Goal: Information Seeking & Learning: Check status

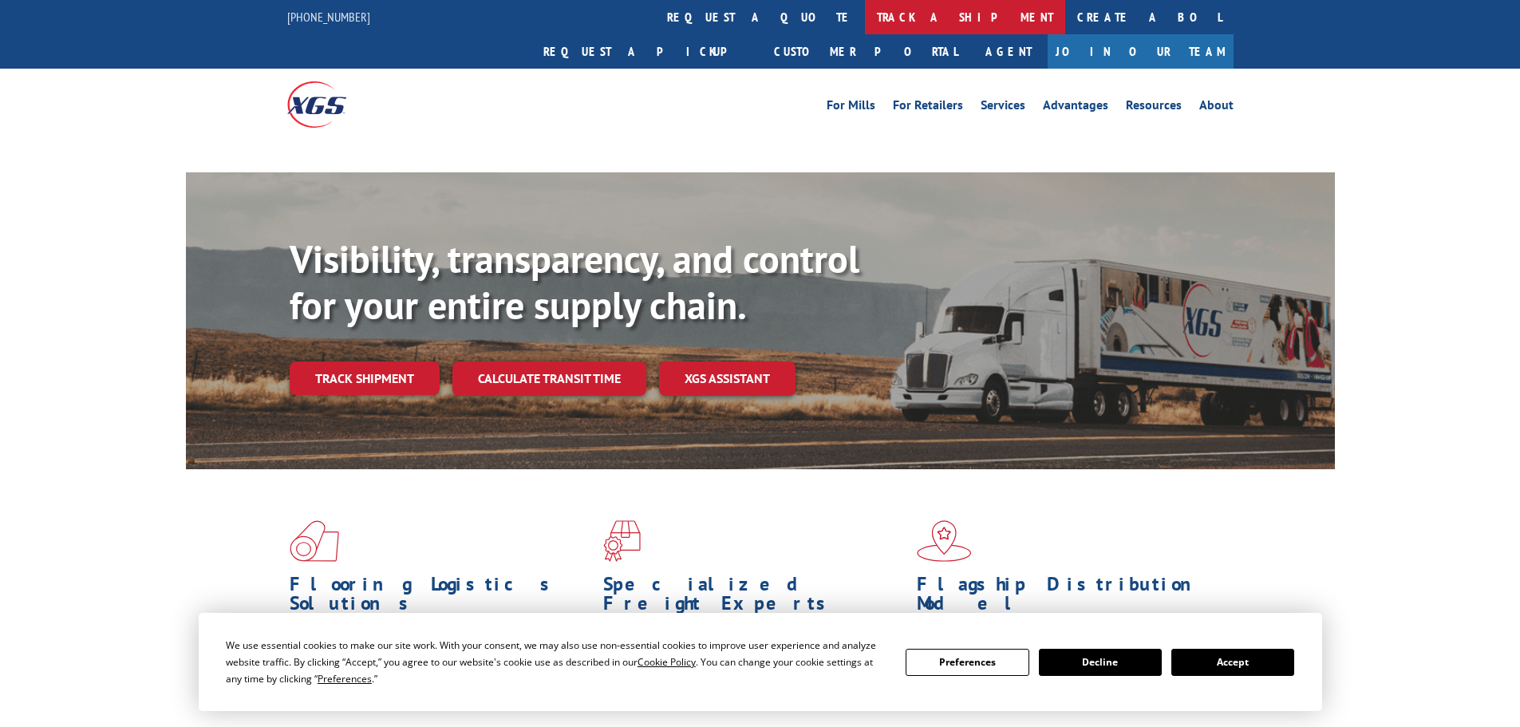
click at [865, 11] on link "track a shipment" at bounding box center [965, 17] width 200 height 34
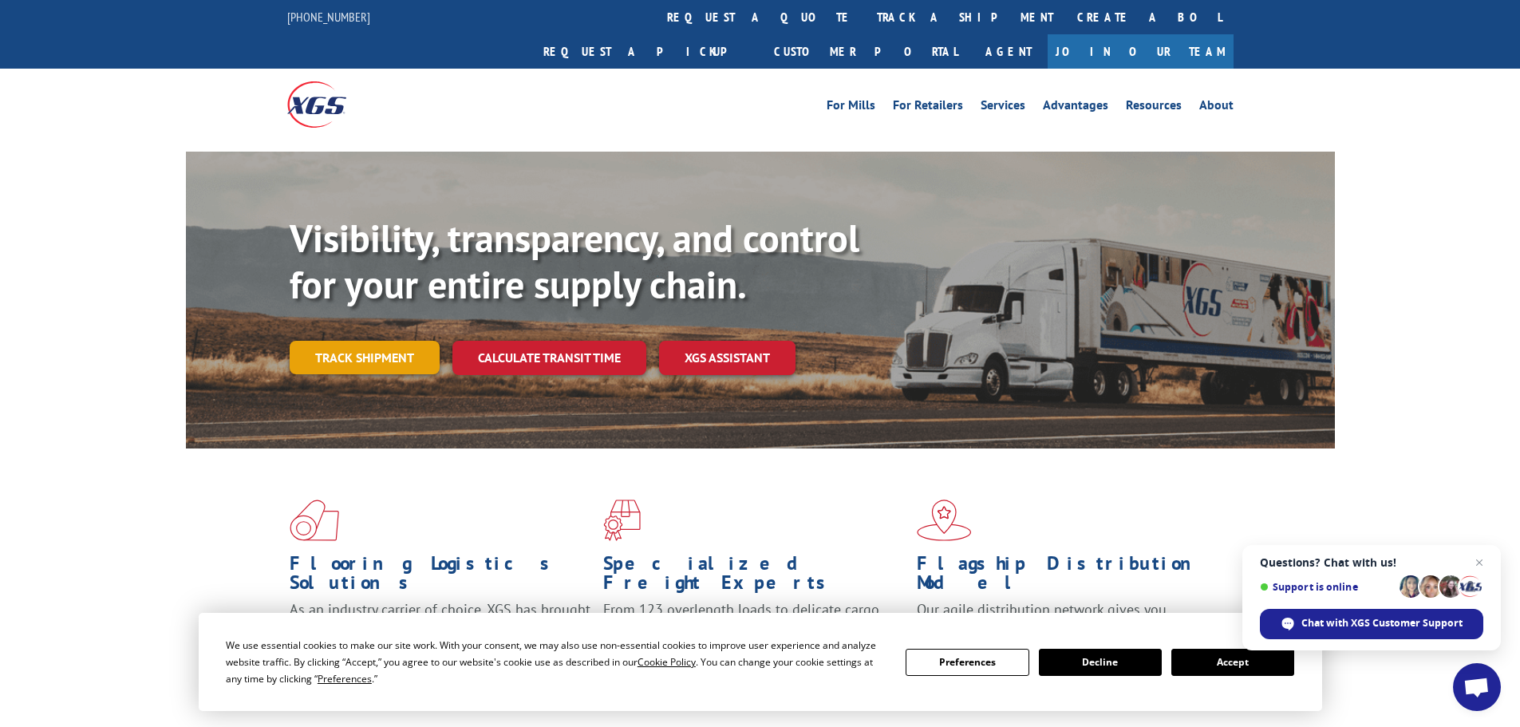
click at [351, 341] on link "Track shipment" at bounding box center [365, 358] width 150 height 34
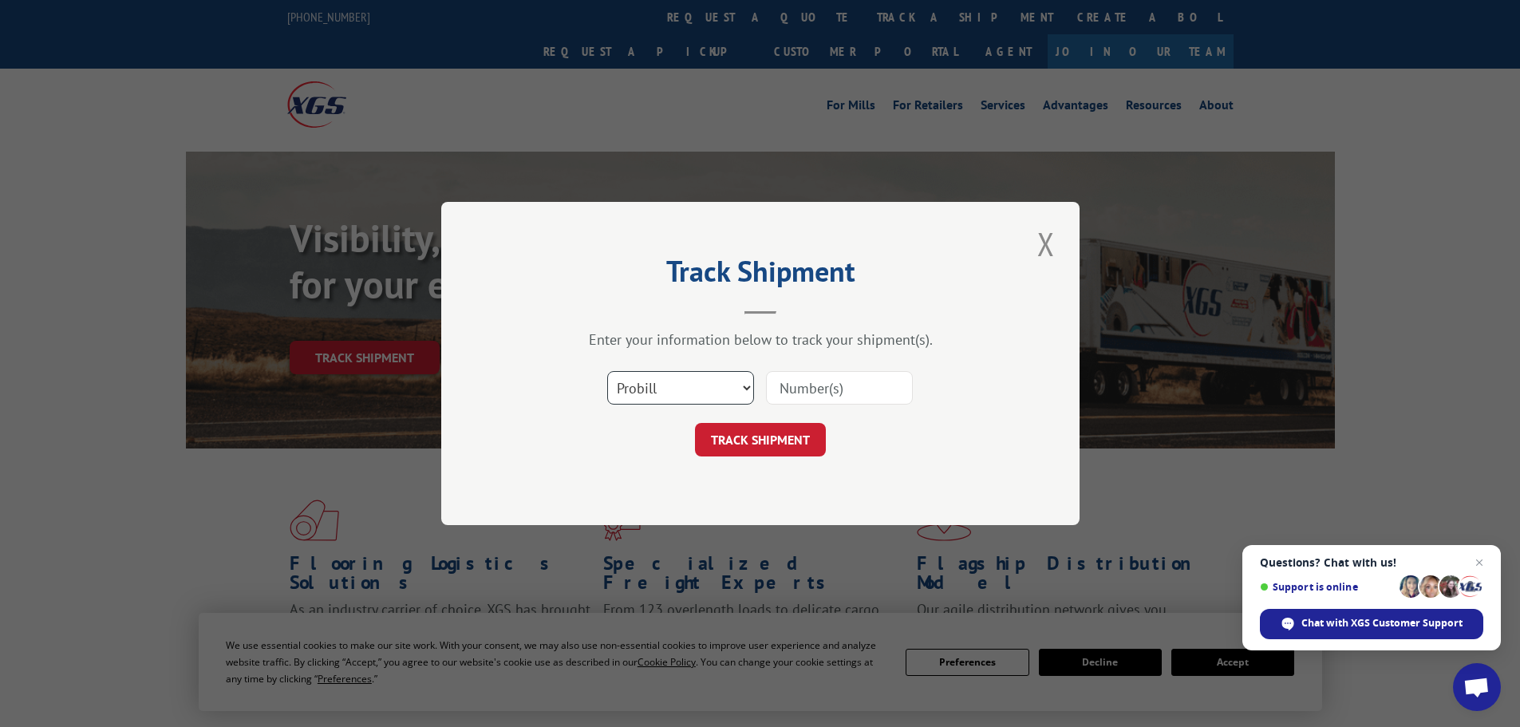
click at [714, 392] on select "Select category... Probill BOL PO" at bounding box center [680, 388] width 147 height 34
select select "bol"
click at [607, 371] on select "Select category... Probill BOL PO" at bounding box center [680, 388] width 147 height 34
click at [788, 394] on input at bounding box center [839, 388] width 147 height 34
paste input "4833450"
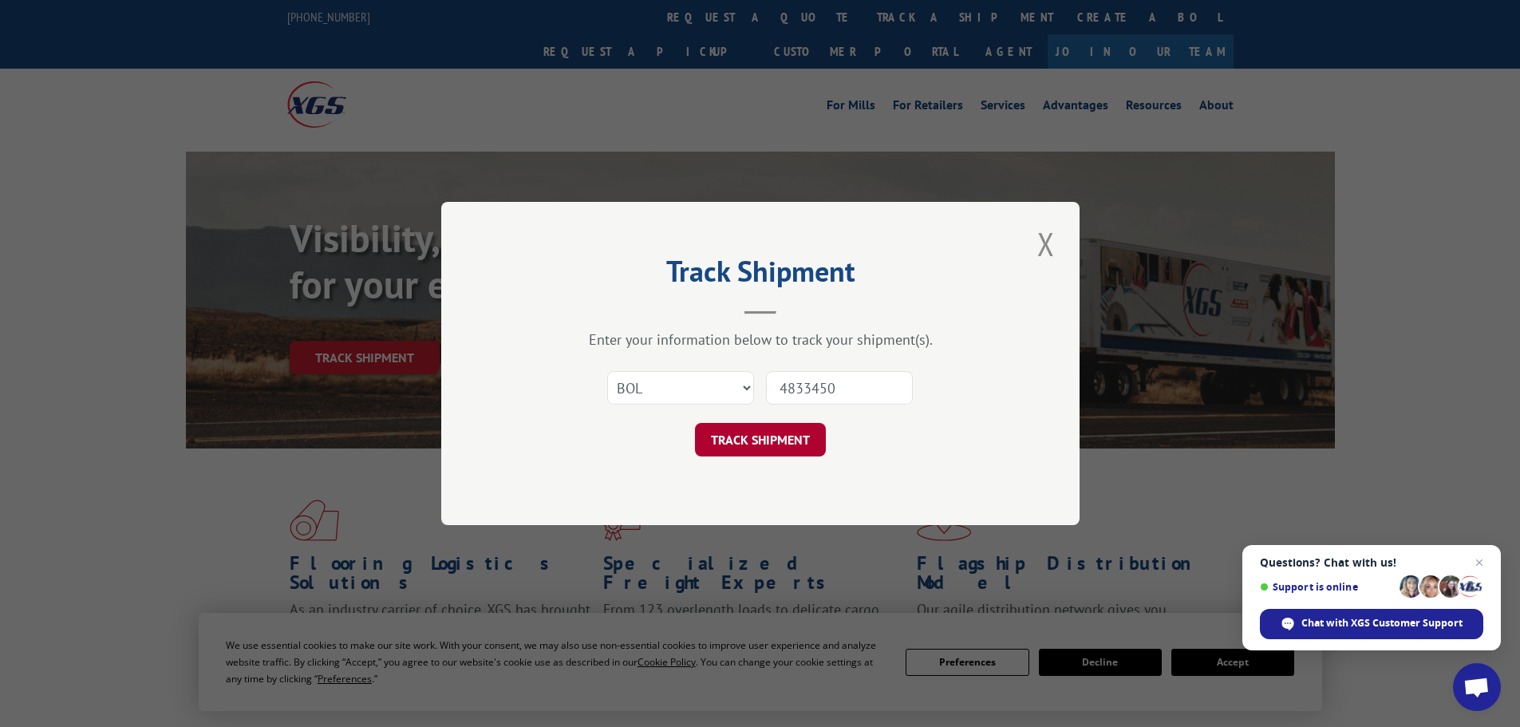
type input "4833450"
click at [812, 442] on button "TRACK SHIPMENT" at bounding box center [760, 440] width 131 height 34
